Goal: Information Seeking & Learning: Check status

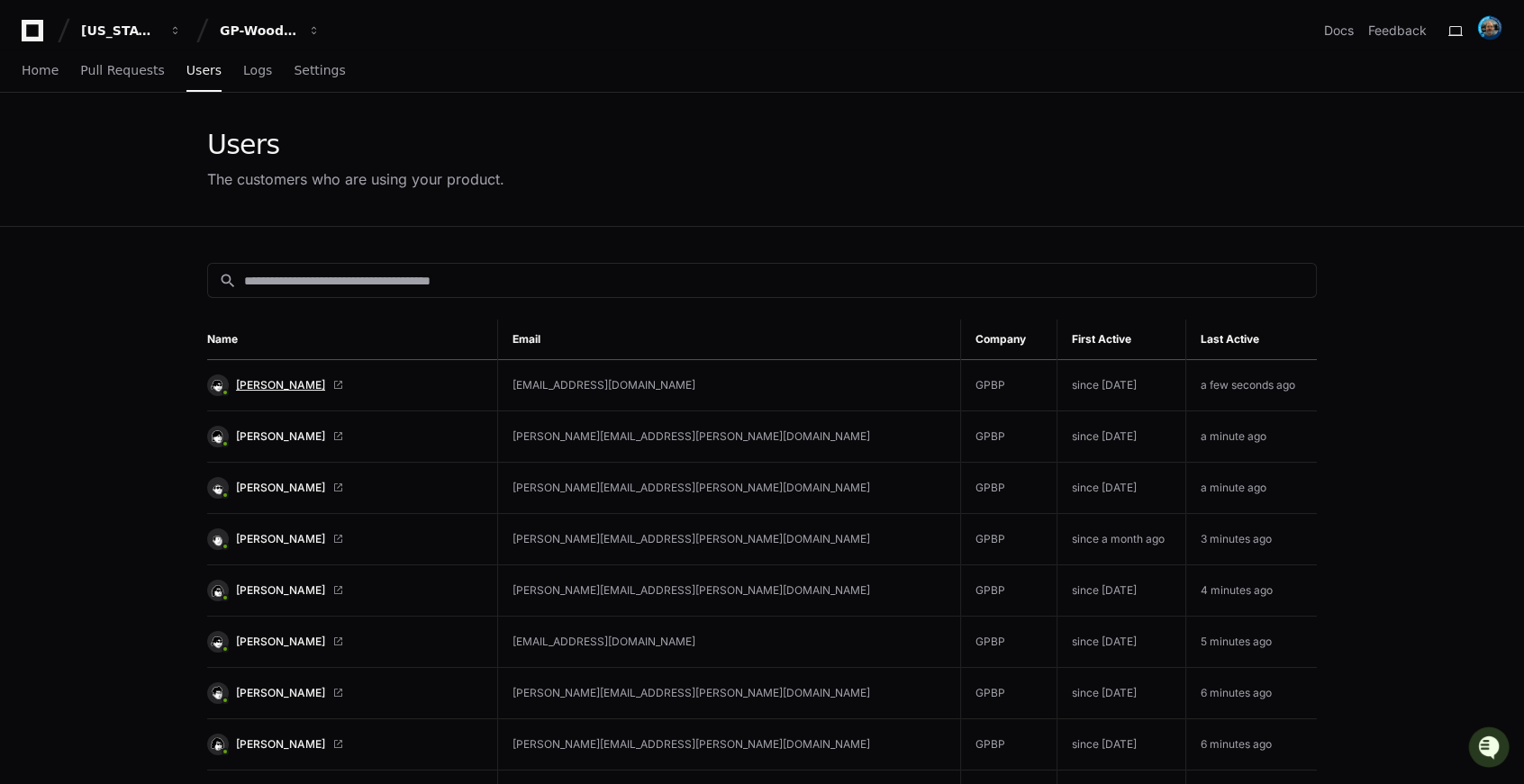
click at [280, 381] on span "Vijay Kumar" at bounding box center [281, 386] width 89 height 15
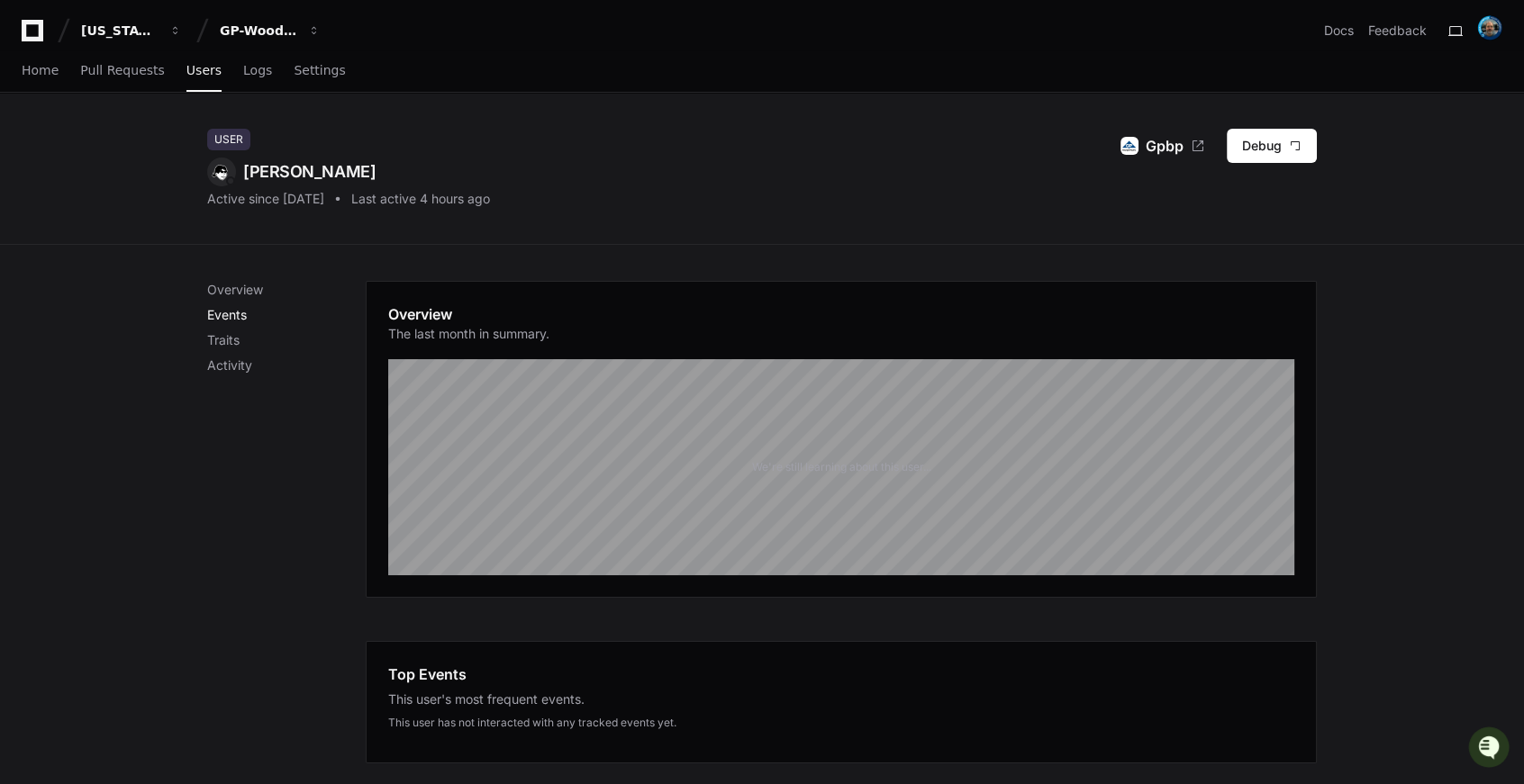
click at [232, 310] on p "Events" at bounding box center [287, 315] width 159 height 18
click at [243, 73] on span "Logs" at bounding box center [257, 69] width 29 height 11
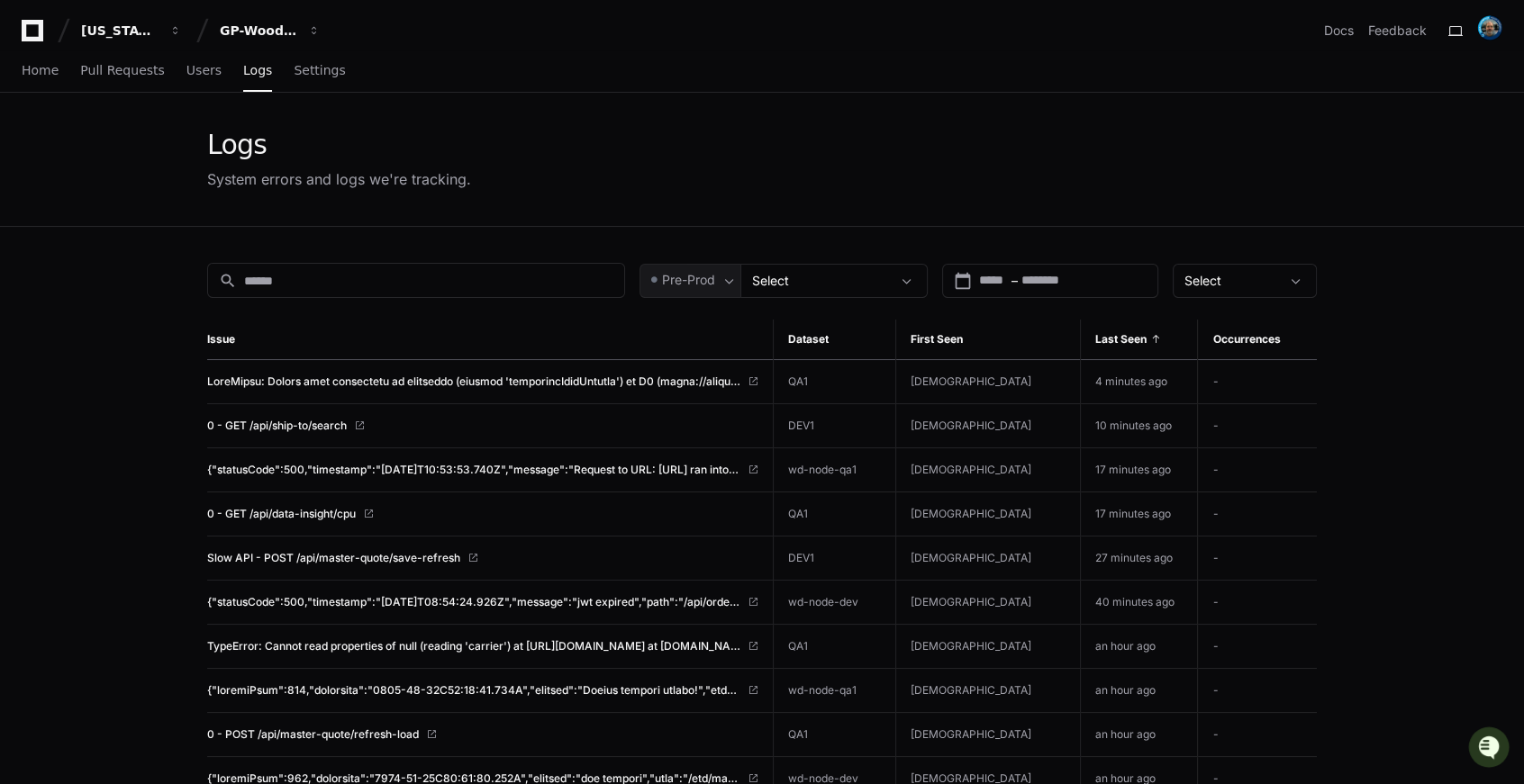
click at [180, 164] on div "Logs System errors and logs we're tracking." at bounding box center [762, 160] width 1524 height 134
click at [186, 72] on span "Users" at bounding box center [203, 69] width 35 height 11
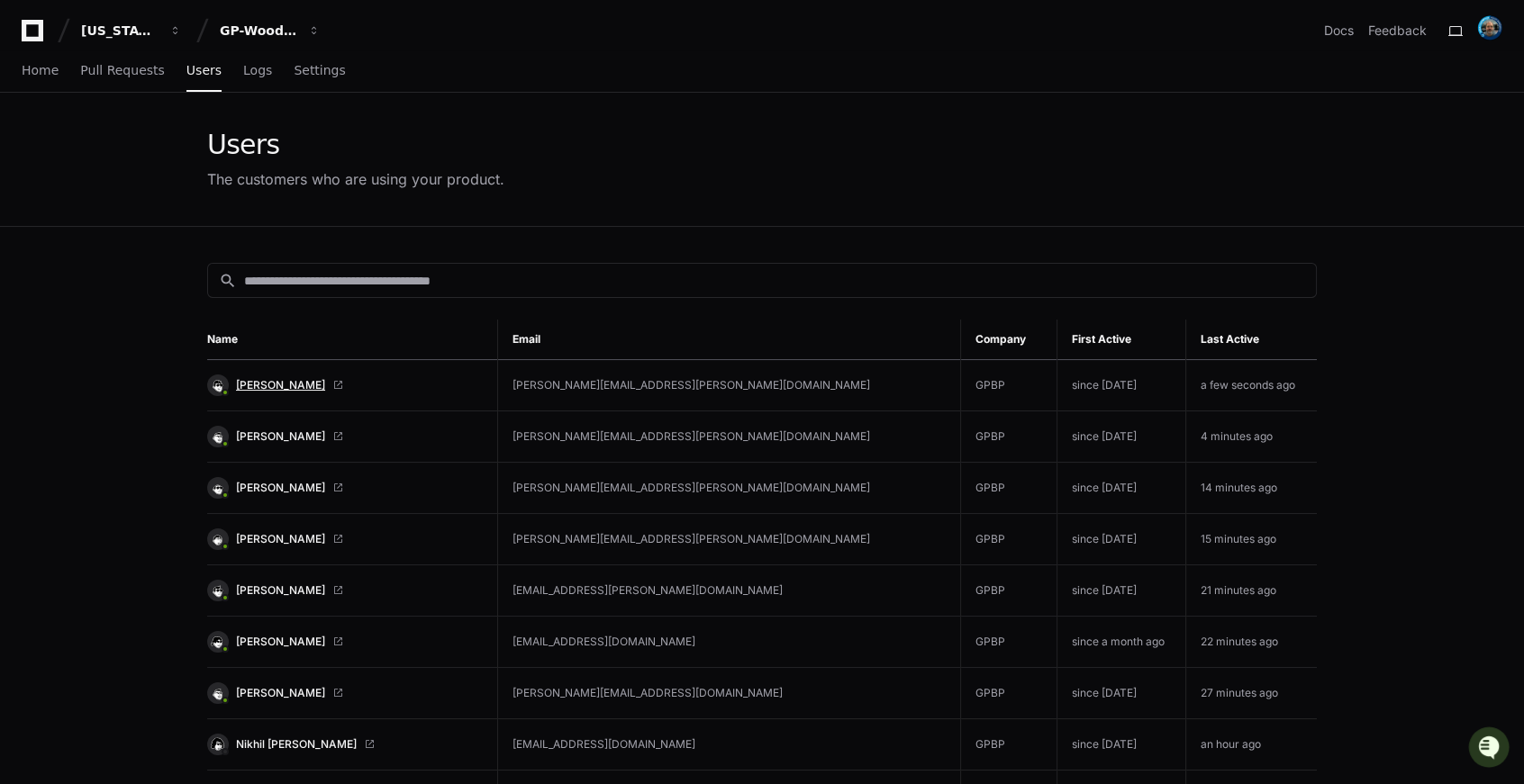
click at [281, 388] on span "Andrew Meadows" at bounding box center [281, 386] width 89 height 15
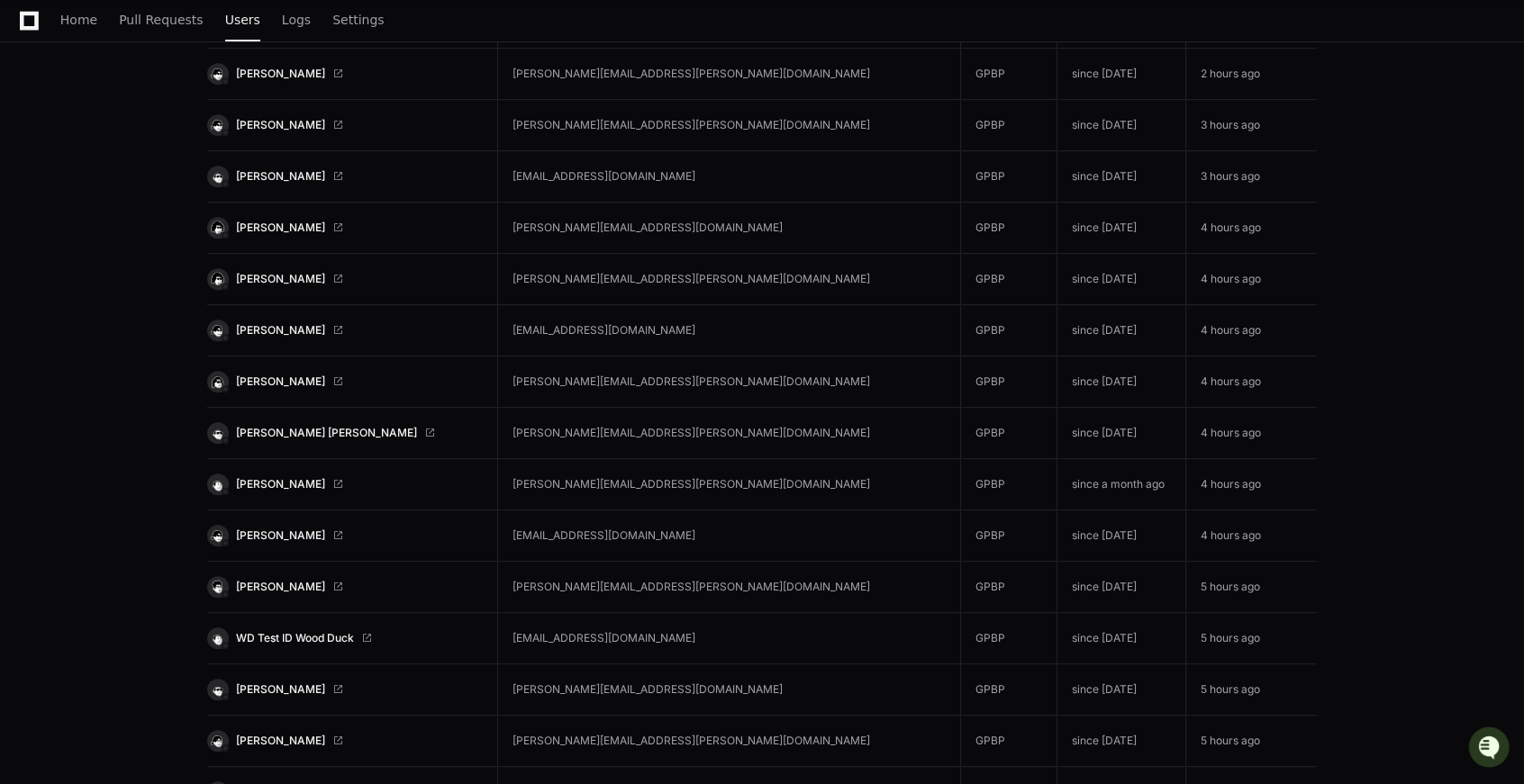
scroll to position [1521, 0]
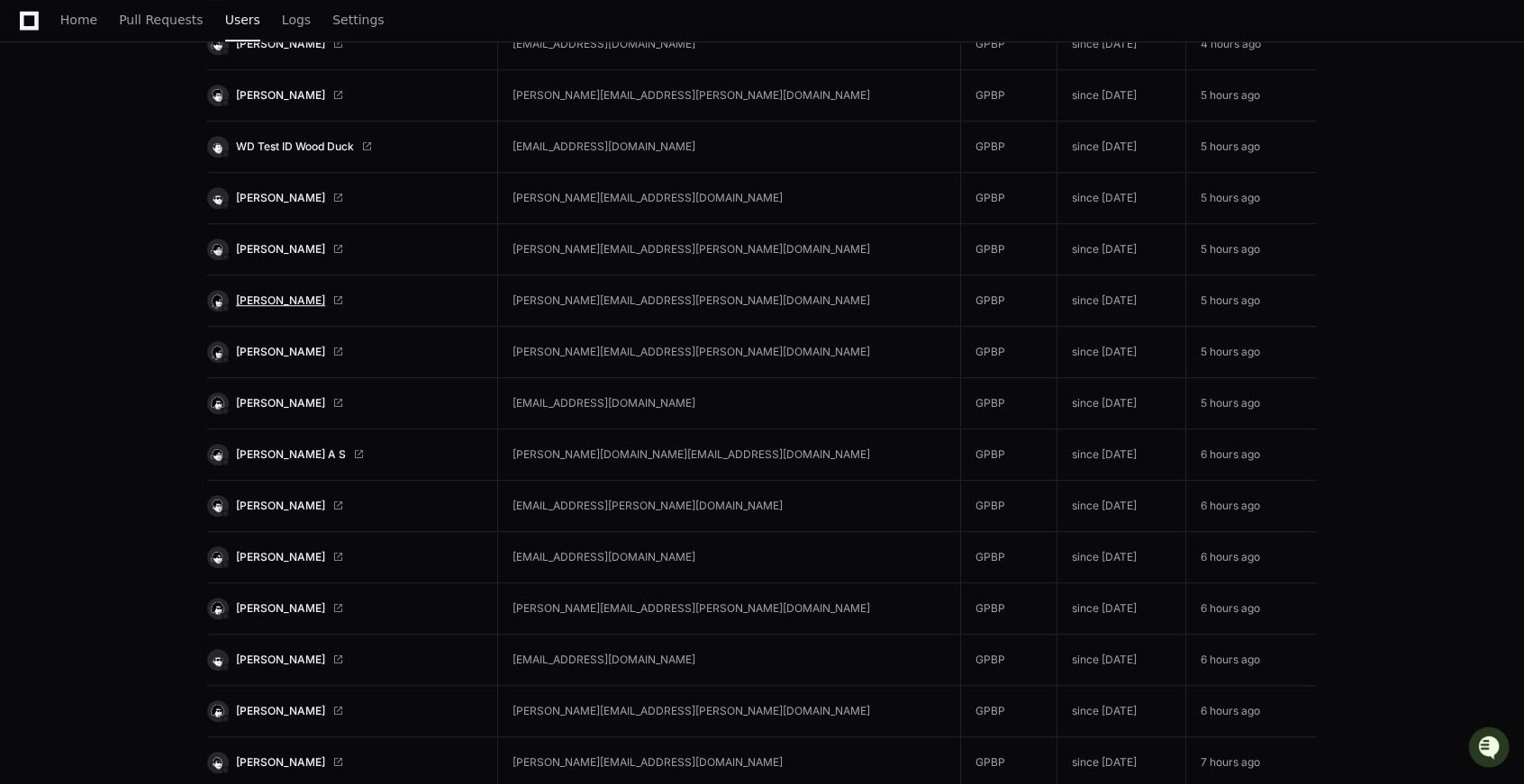
click at [278, 299] on span "[PERSON_NAME]" at bounding box center [281, 300] width 89 height 15
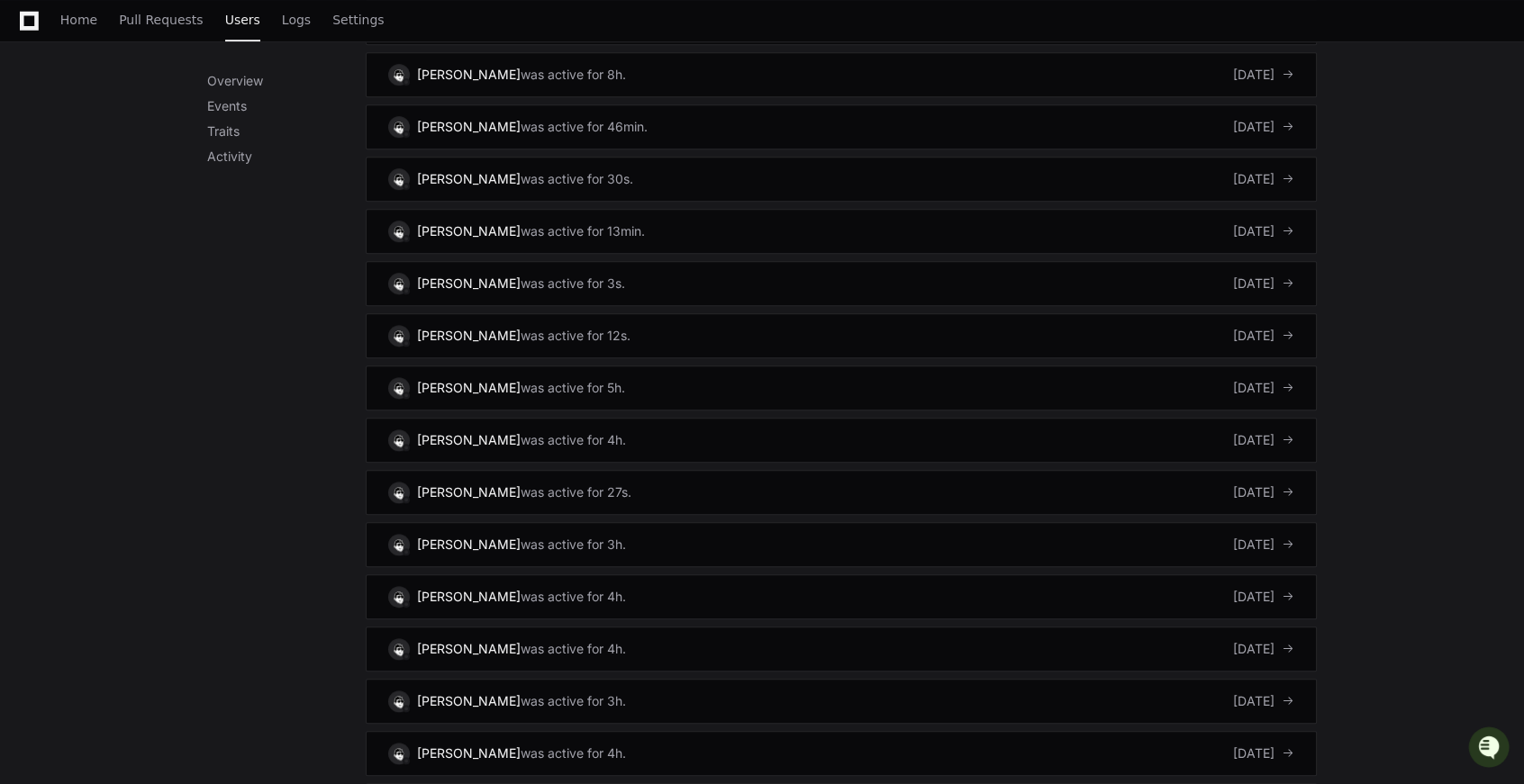
scroll to position [2449, 0]
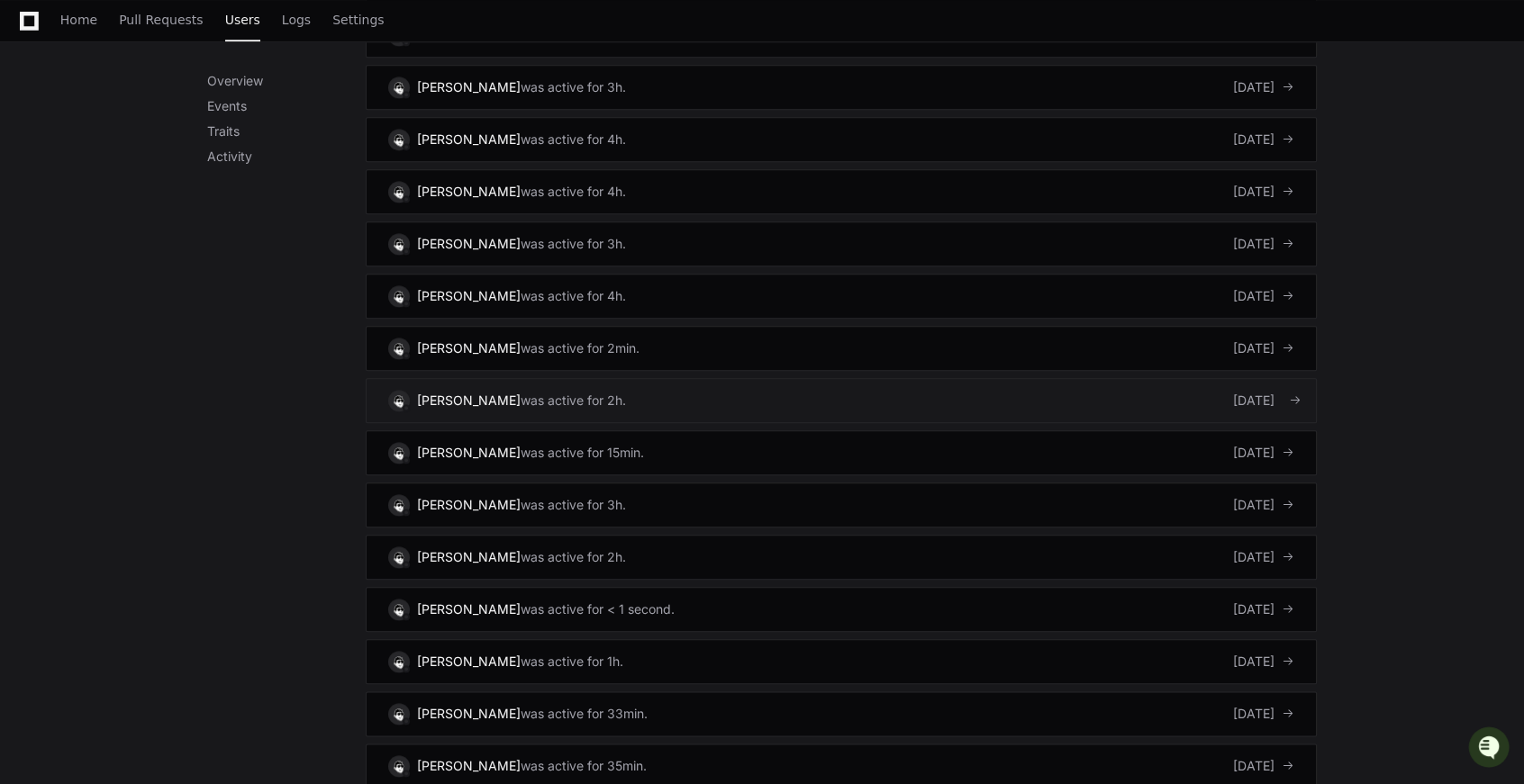
click at [458, 392] on div "[PERSON_NAME]" at bounding box center [469, 400] width 103 height 18
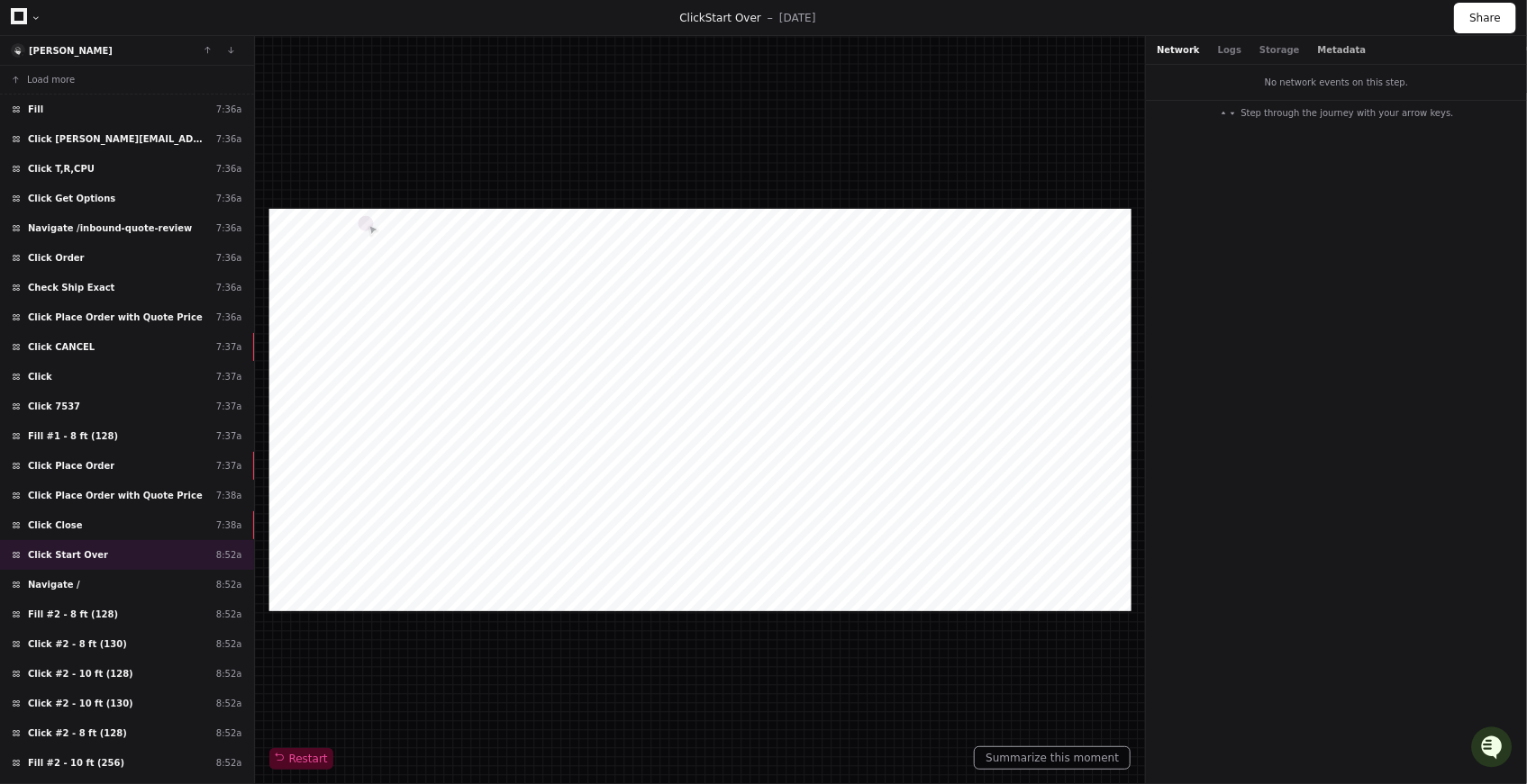
click at [1318, 55] on button "Metadata" at bounding box center [1342, 51] width 49 height 14
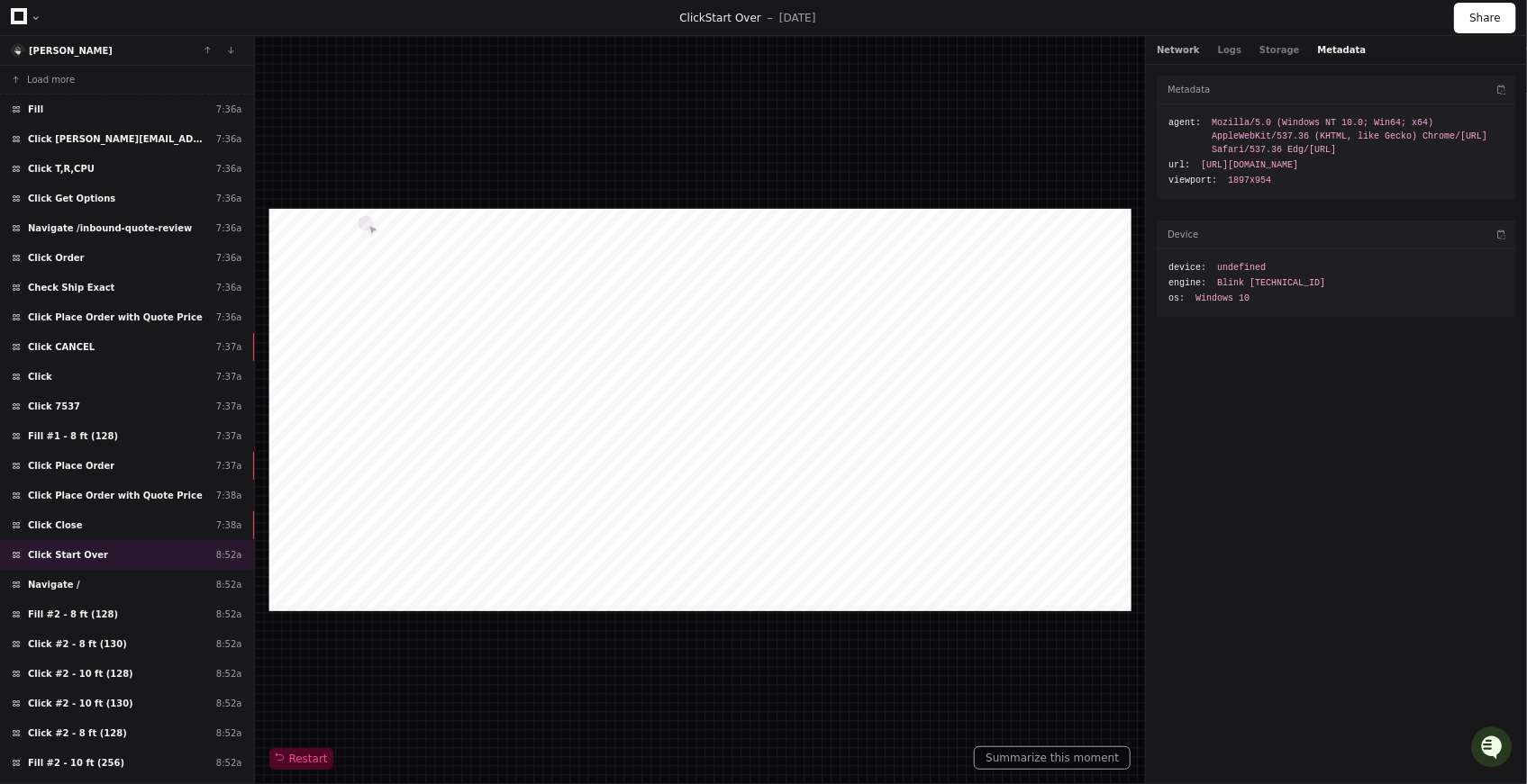
click at [1160, 51] on button "Network" at bounding box center [1179, 51] width 44 height 14
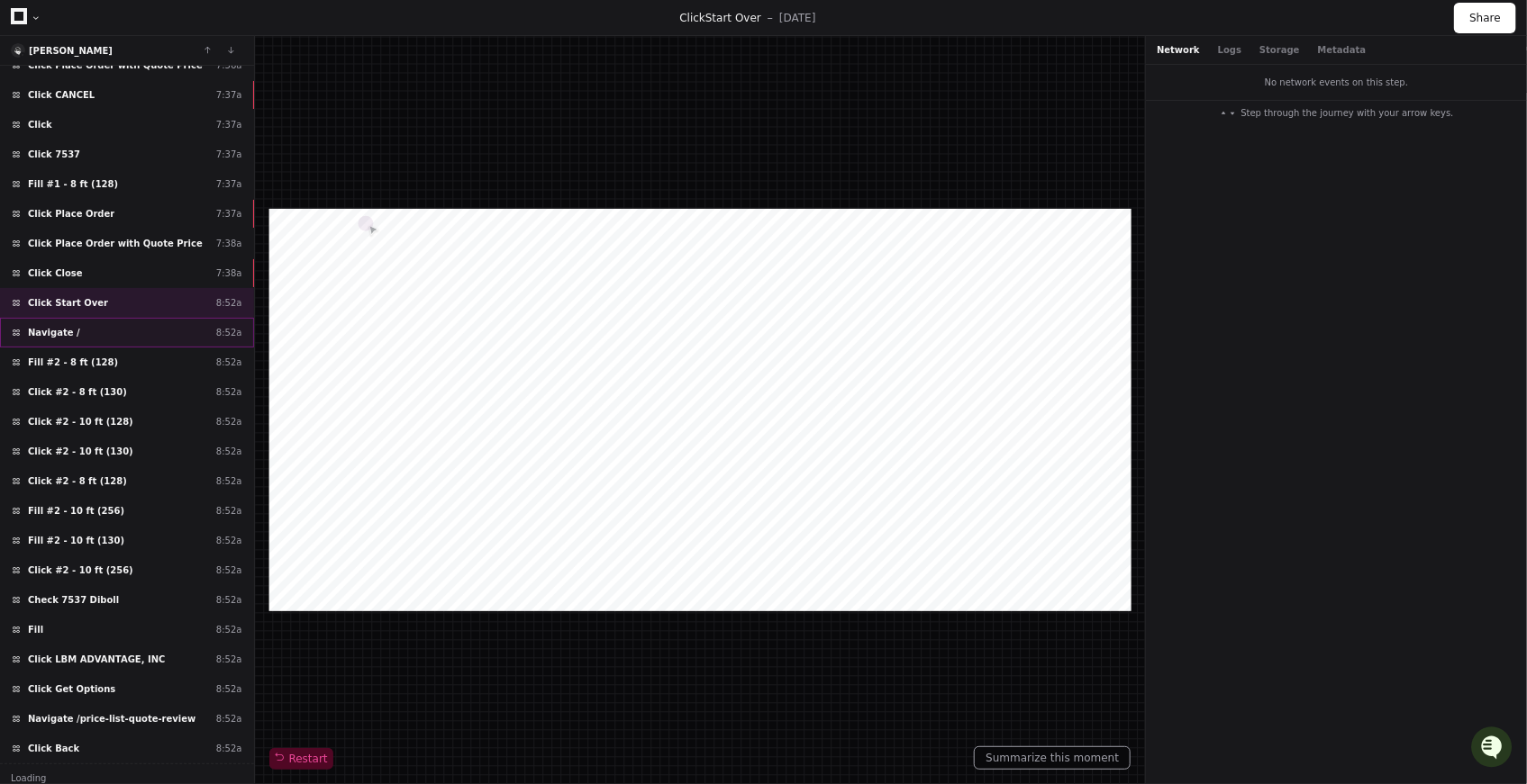
scroll to position [253, 0]
click at [64, 771] on span "Navigate /" at bounding box center [54, 778] width 53 height 14
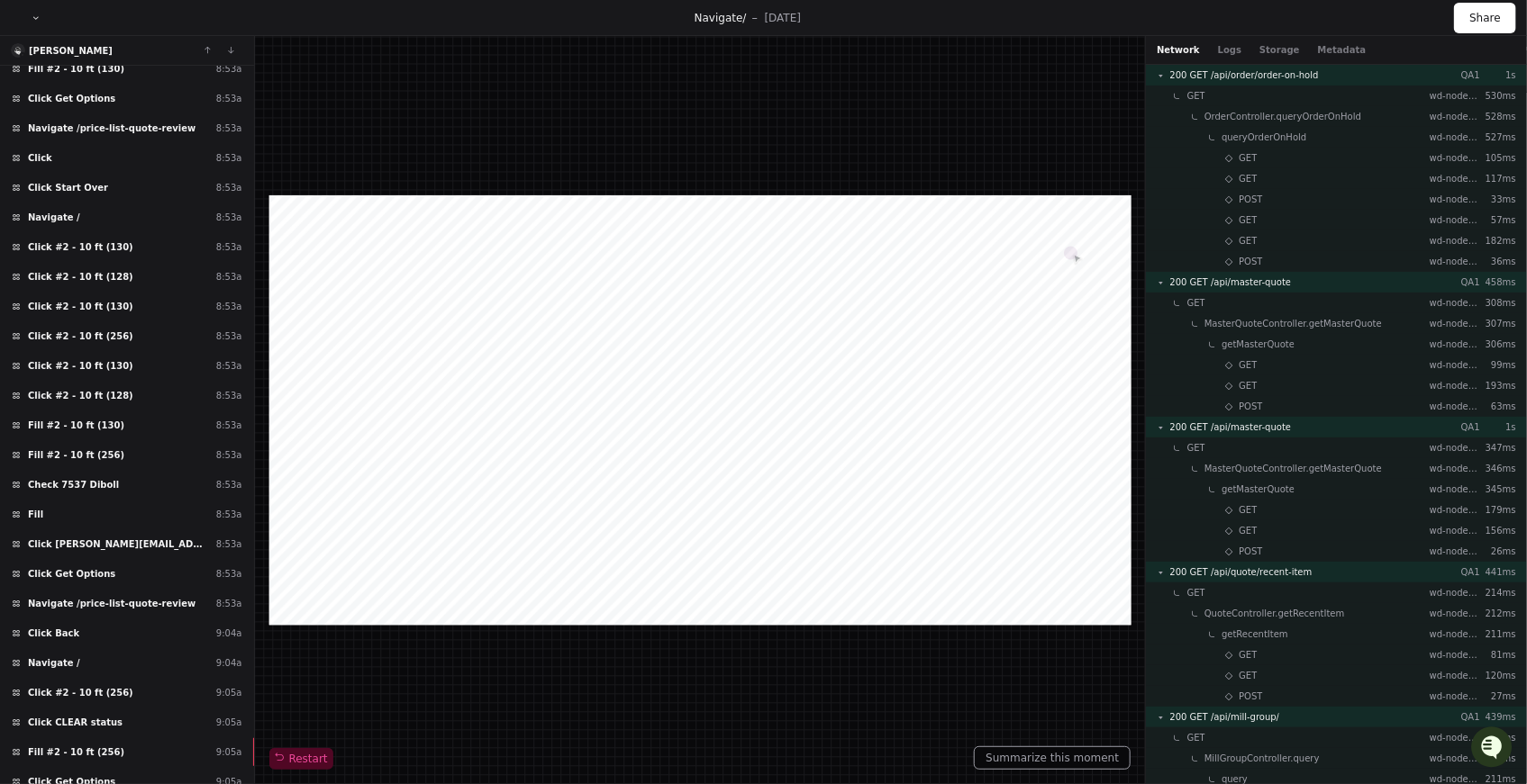
scroll to position [1386, 0]
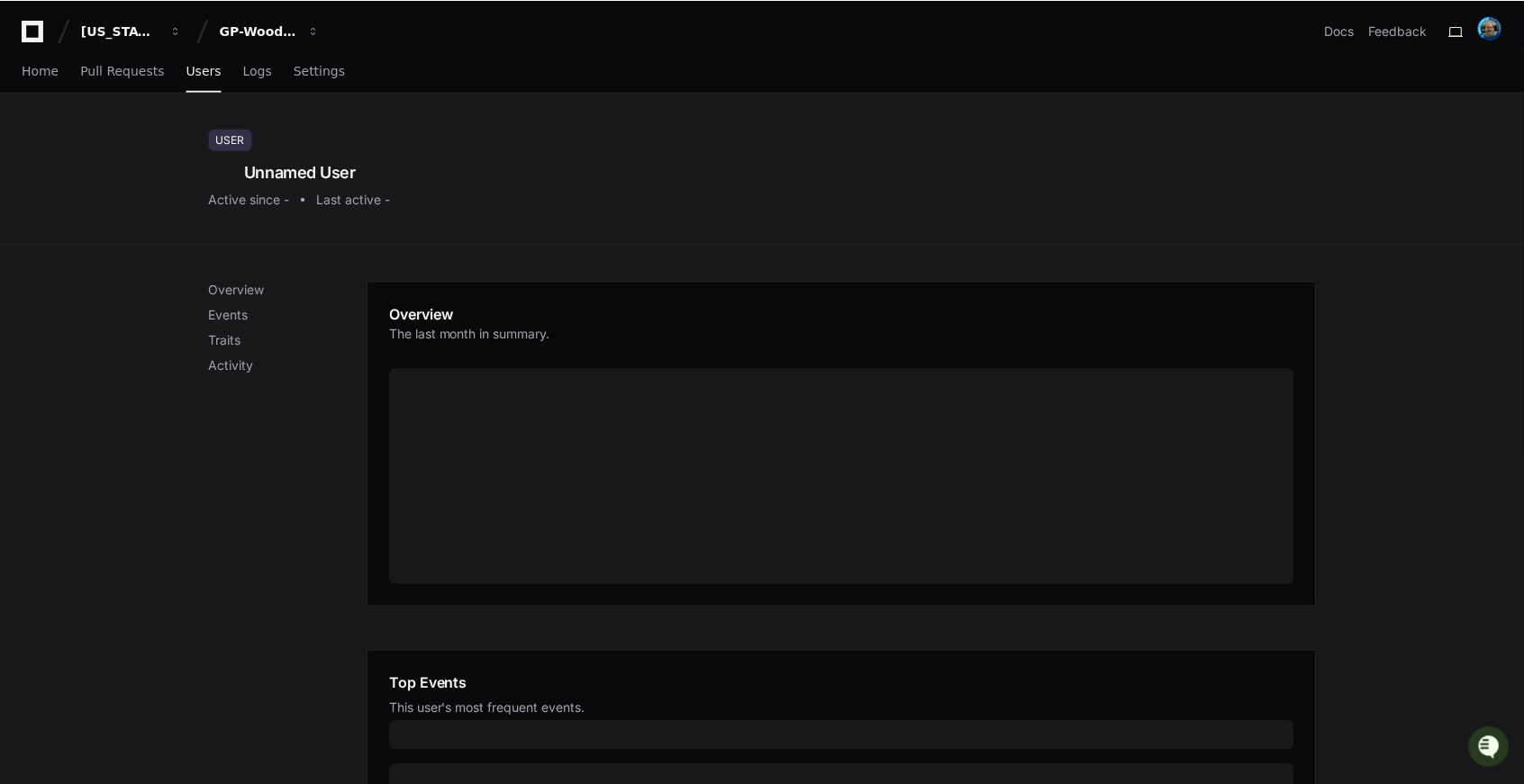
scroll to position [531, 0]
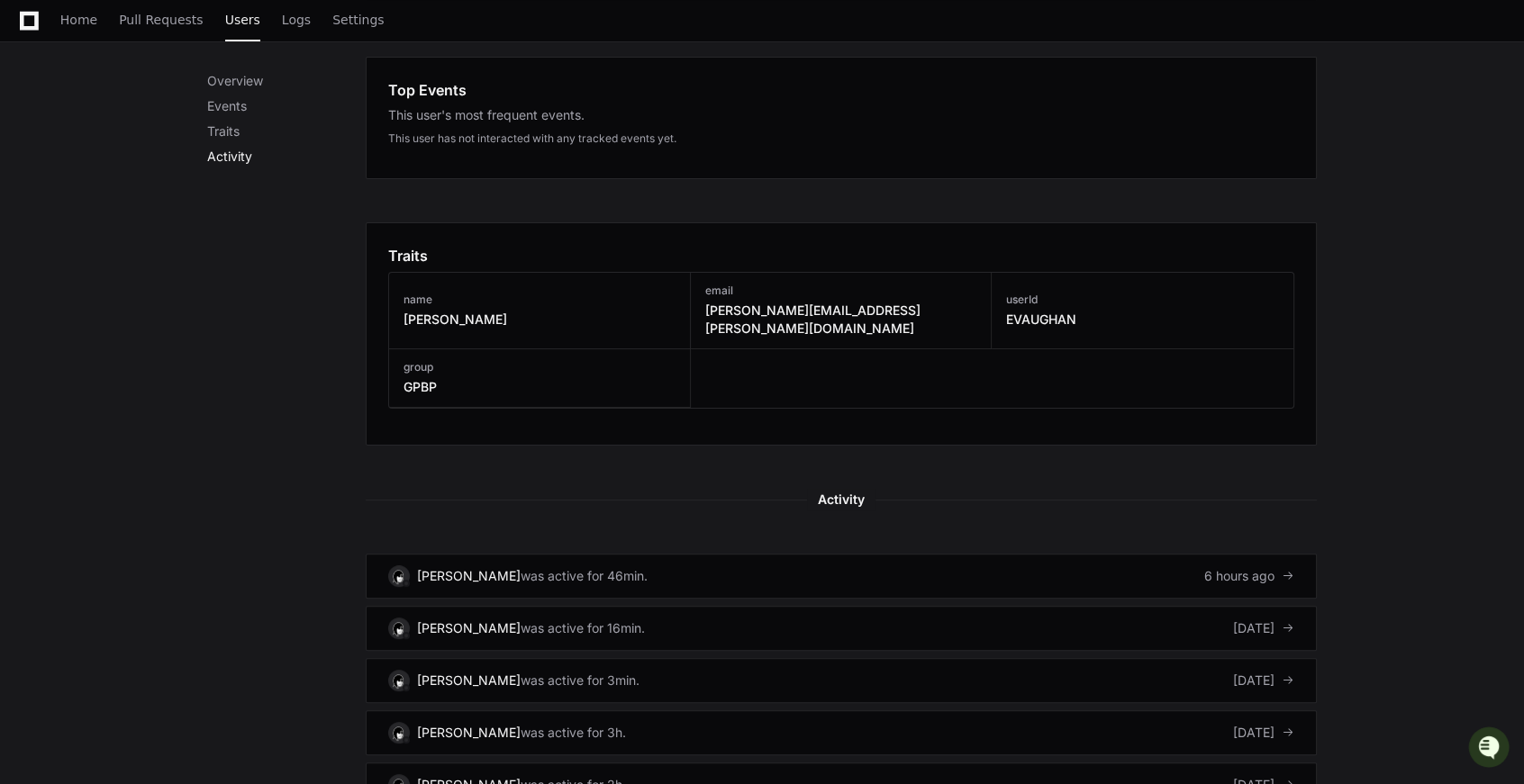
scroll to position [901, 0]
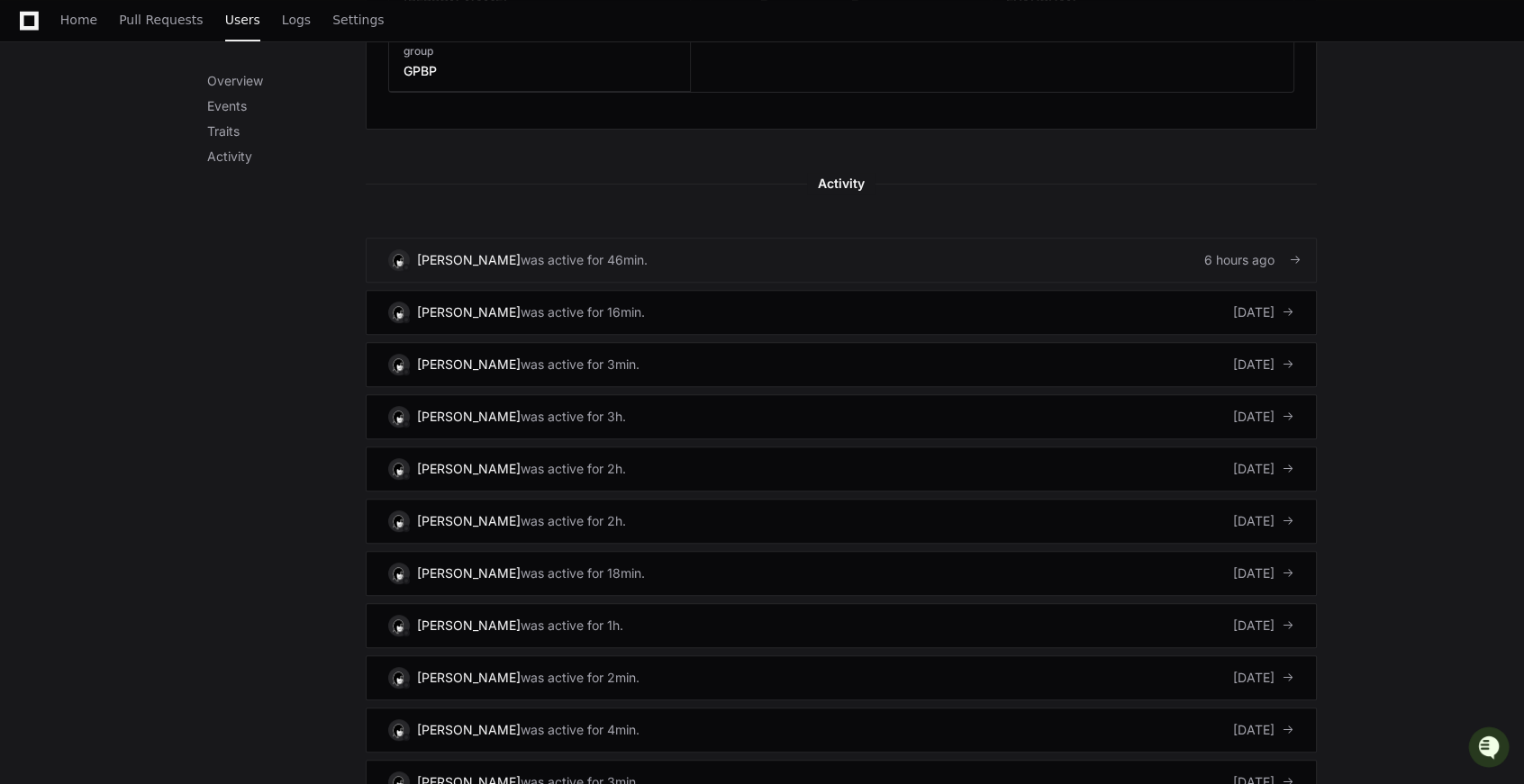
click at [521, 251] on div "was active for 46min." at bounding box center [584, 260] width 127 height 18
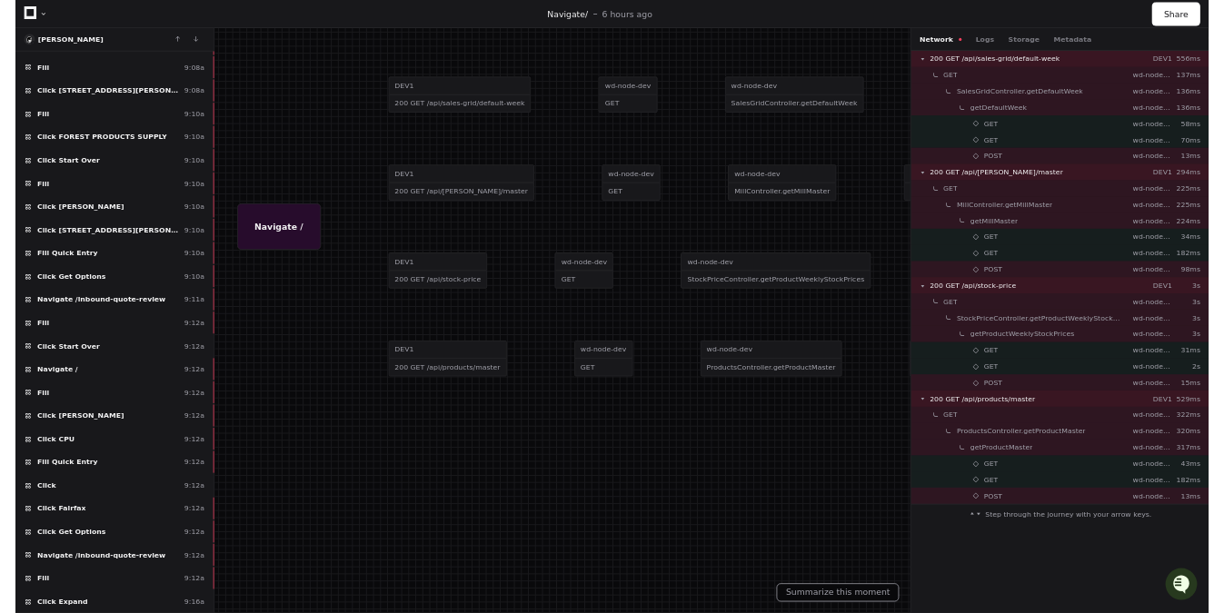
scroll to position [1120, 0]
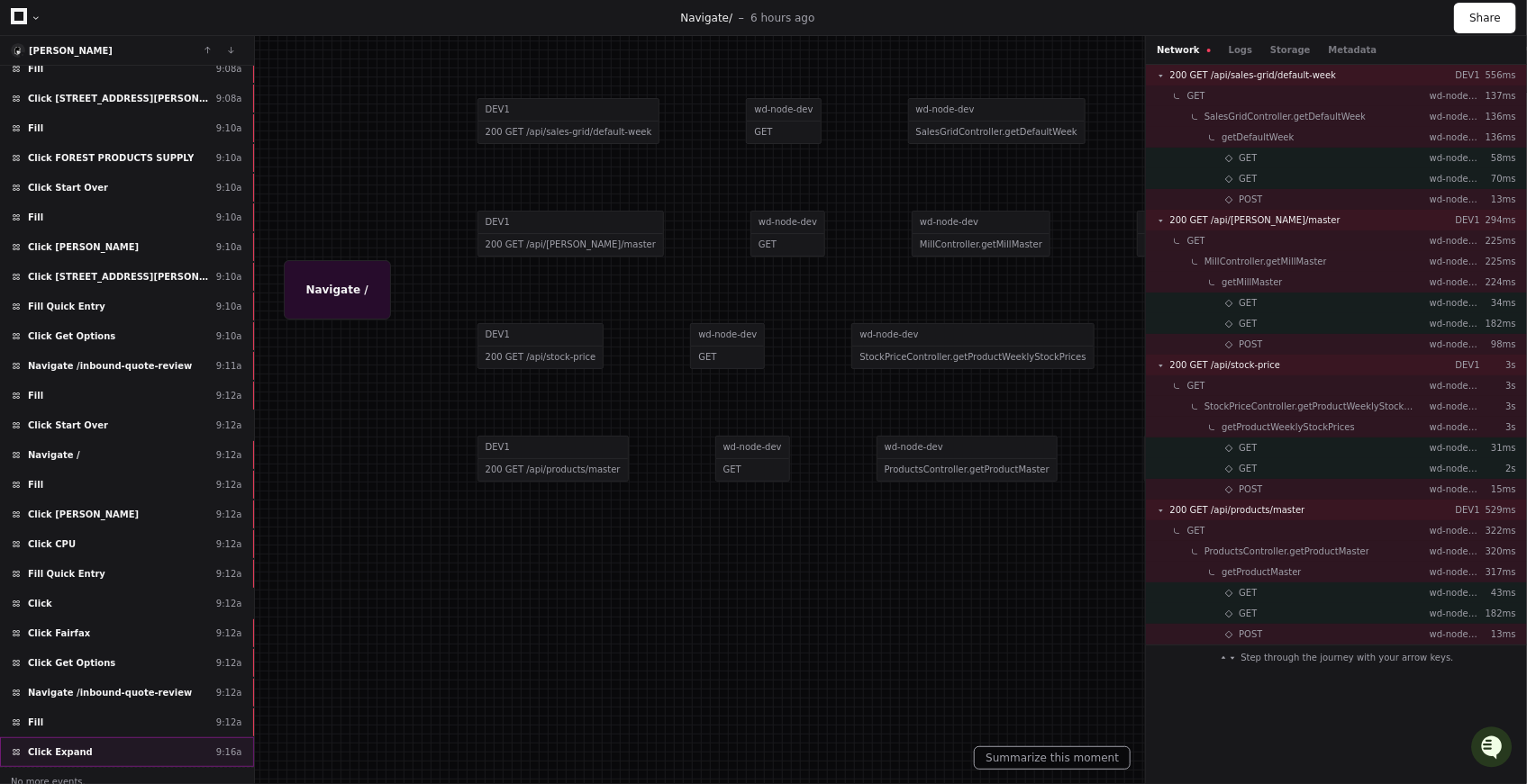
click at [55, 745] on span "Click Expand" at bounding box center [59, 752] width 64 height 14
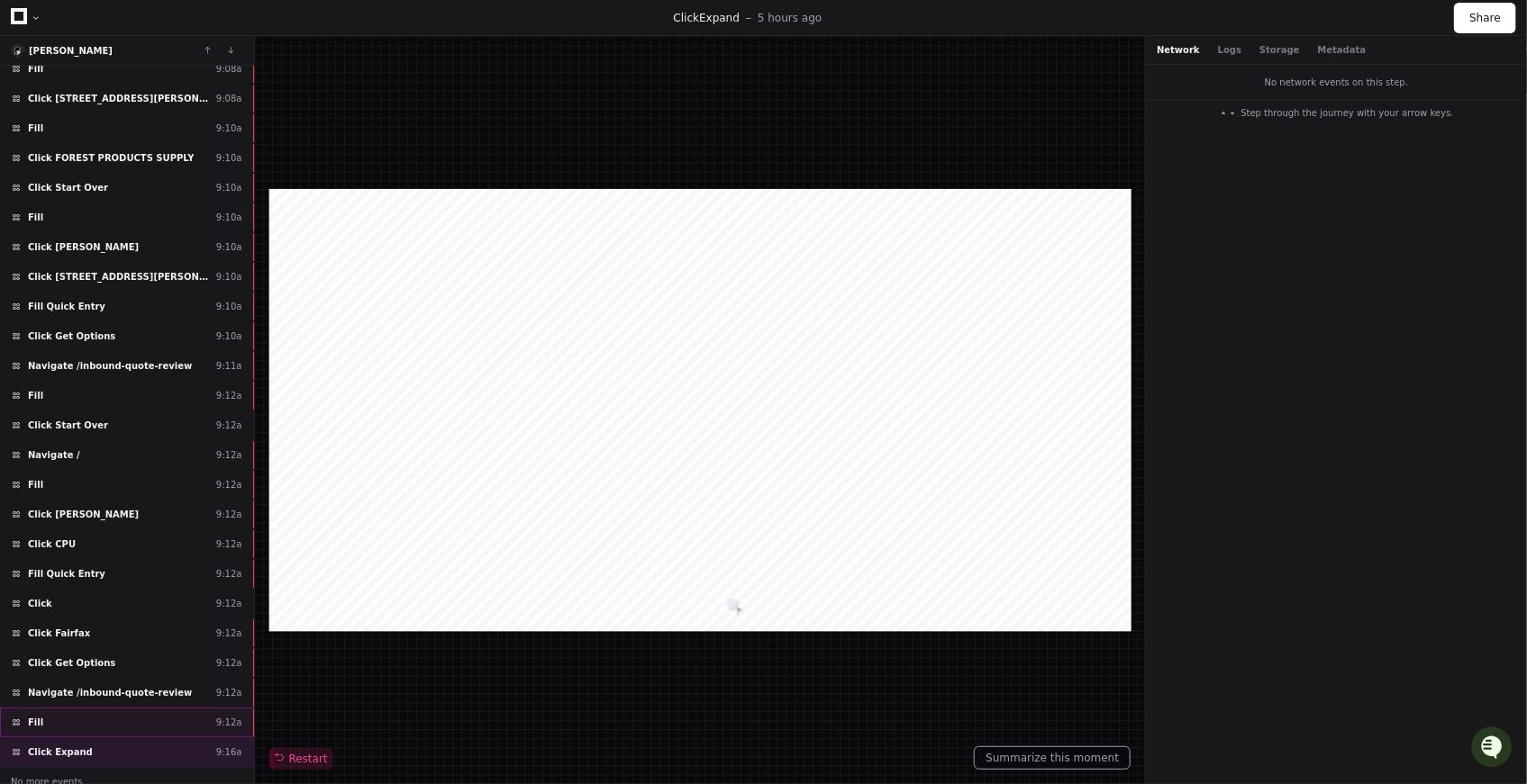
click at [55, 712] on div "Fill ​ 9:12a" at bounding box center [127, 723] width 254 height 30
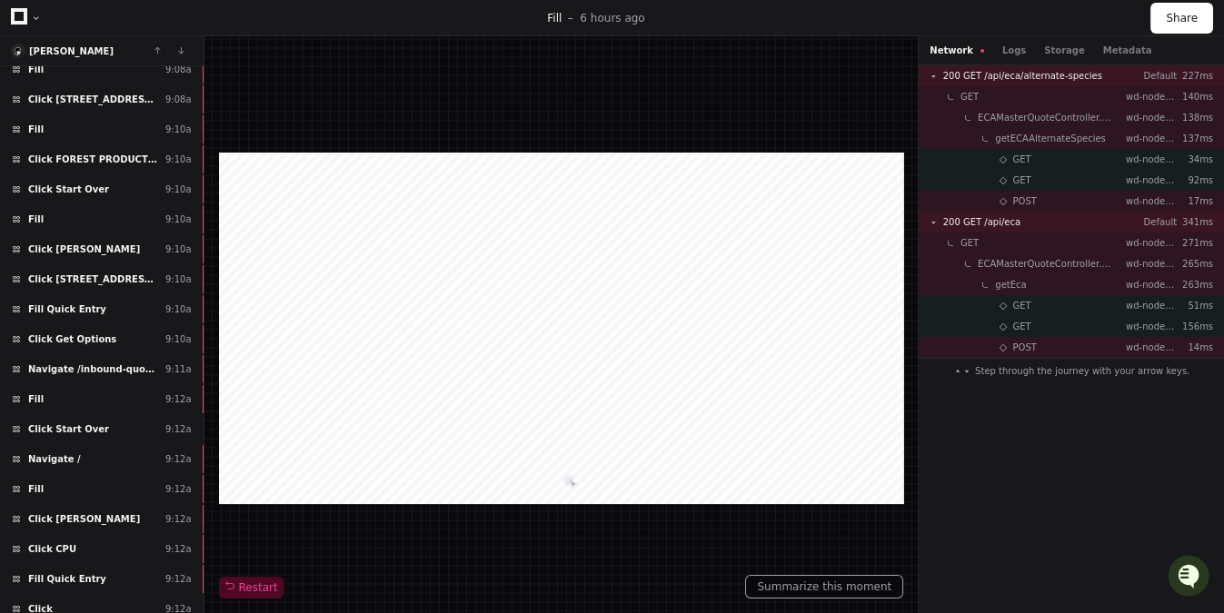
scroll to position [1100, 0]
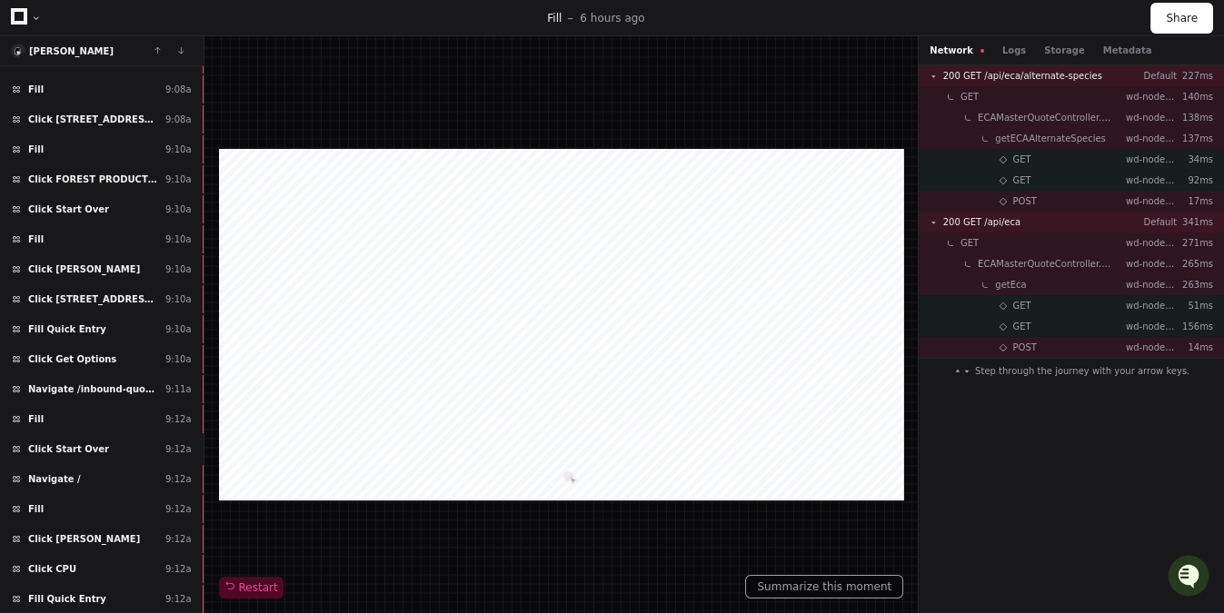
click at [400, 234] on div at bounding box center [561, 325] width 685 height 352
